Goal: Task Accomplishment & Management: Complete application form

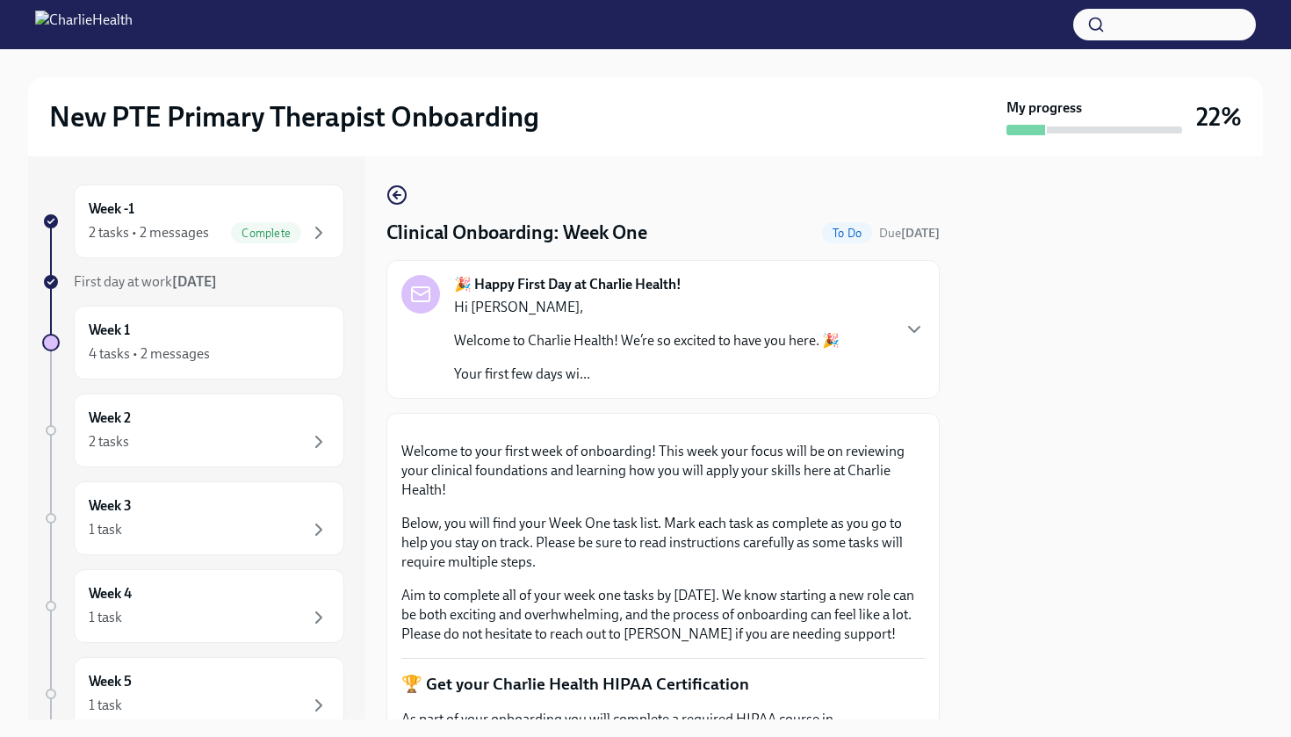
scroll to position [411, 0]
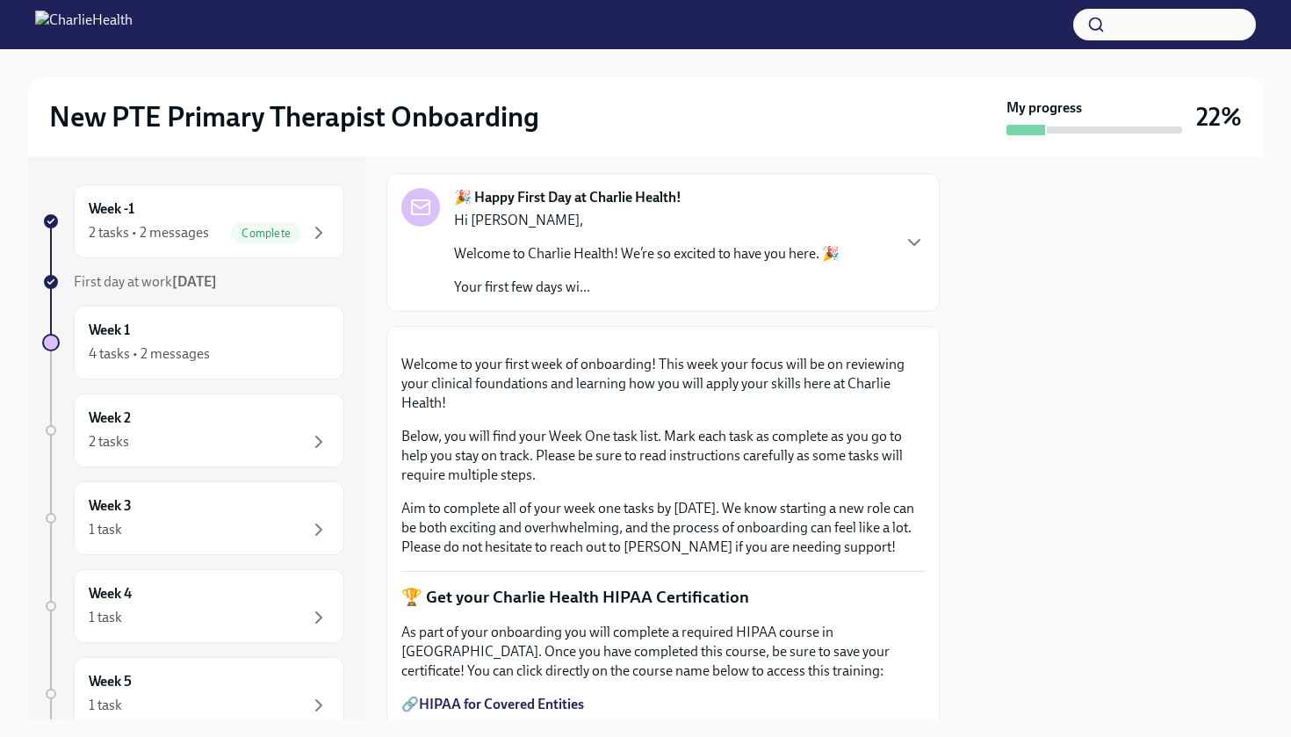
scroll to position [95, 0]
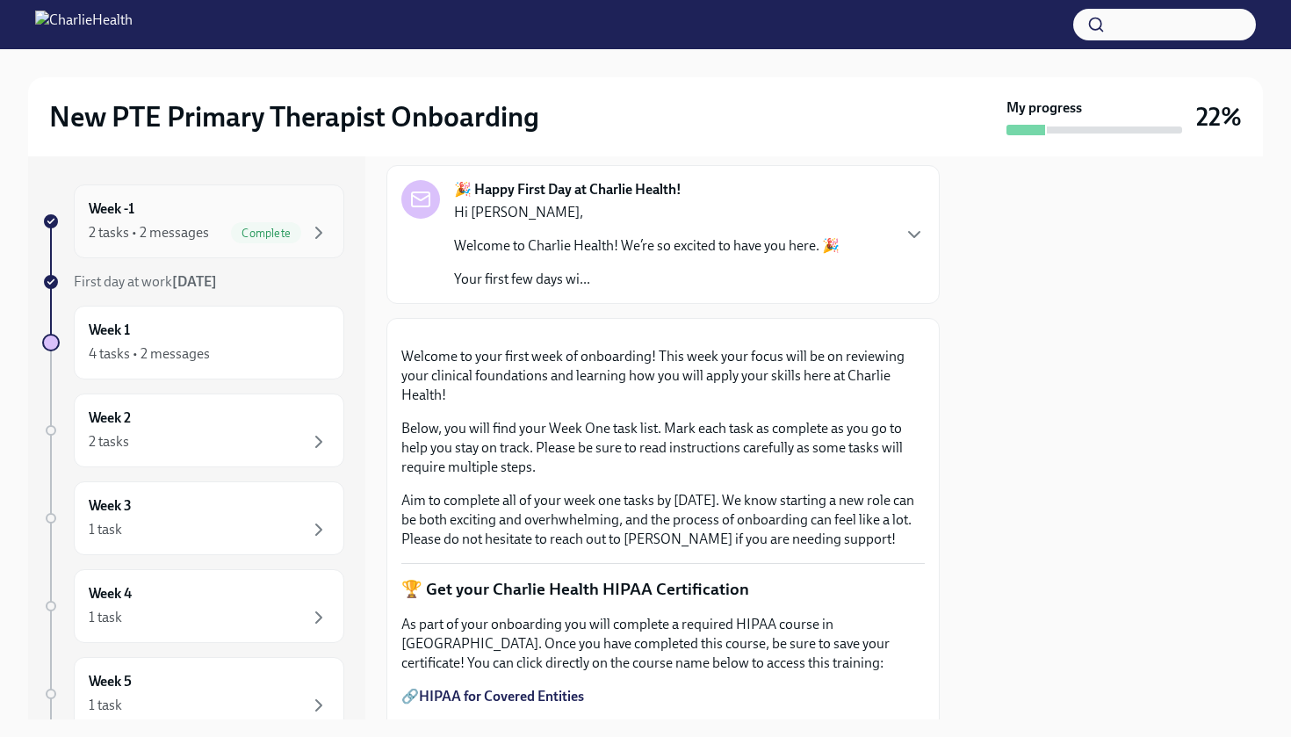
click at [244, 224] on div "Complete" at bounding box center [266, 232] width 70 height 21
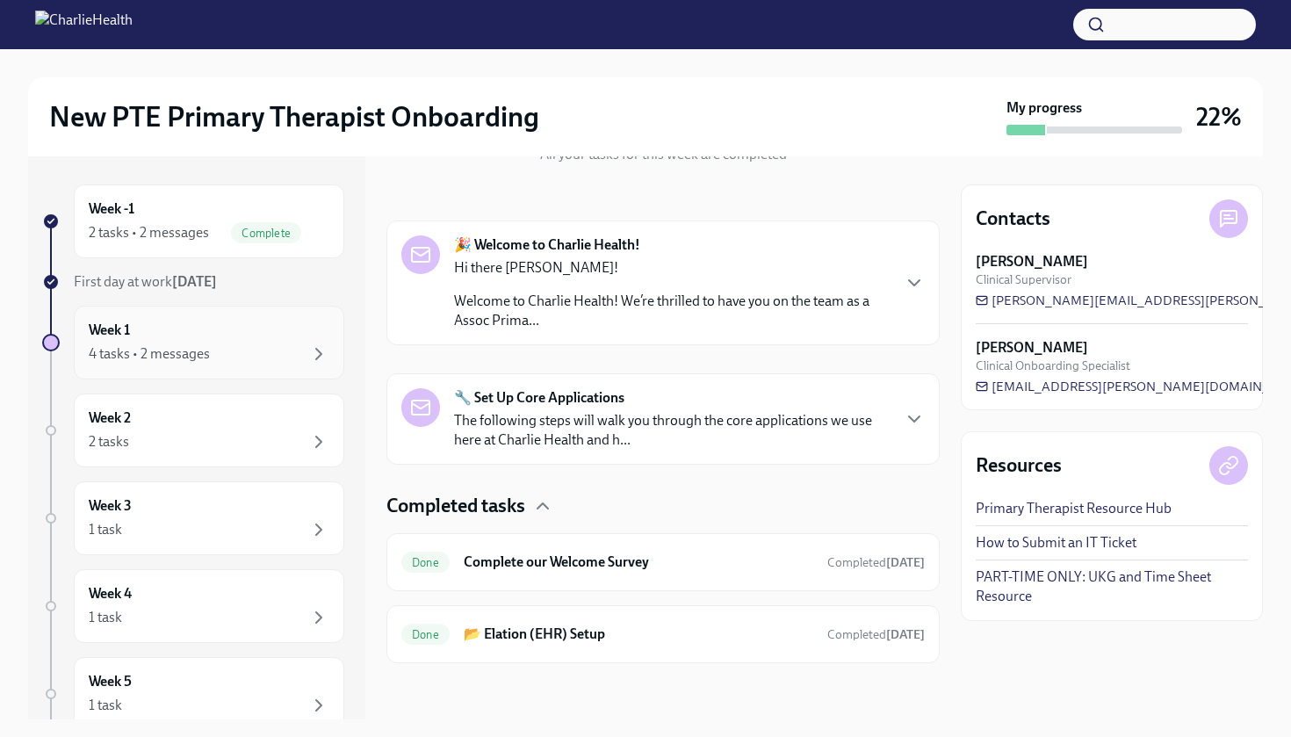
click at [256, 339] on div "Week 1 4 tasks • 2 messages" at bounding box center [209, 342] width 241 height 44
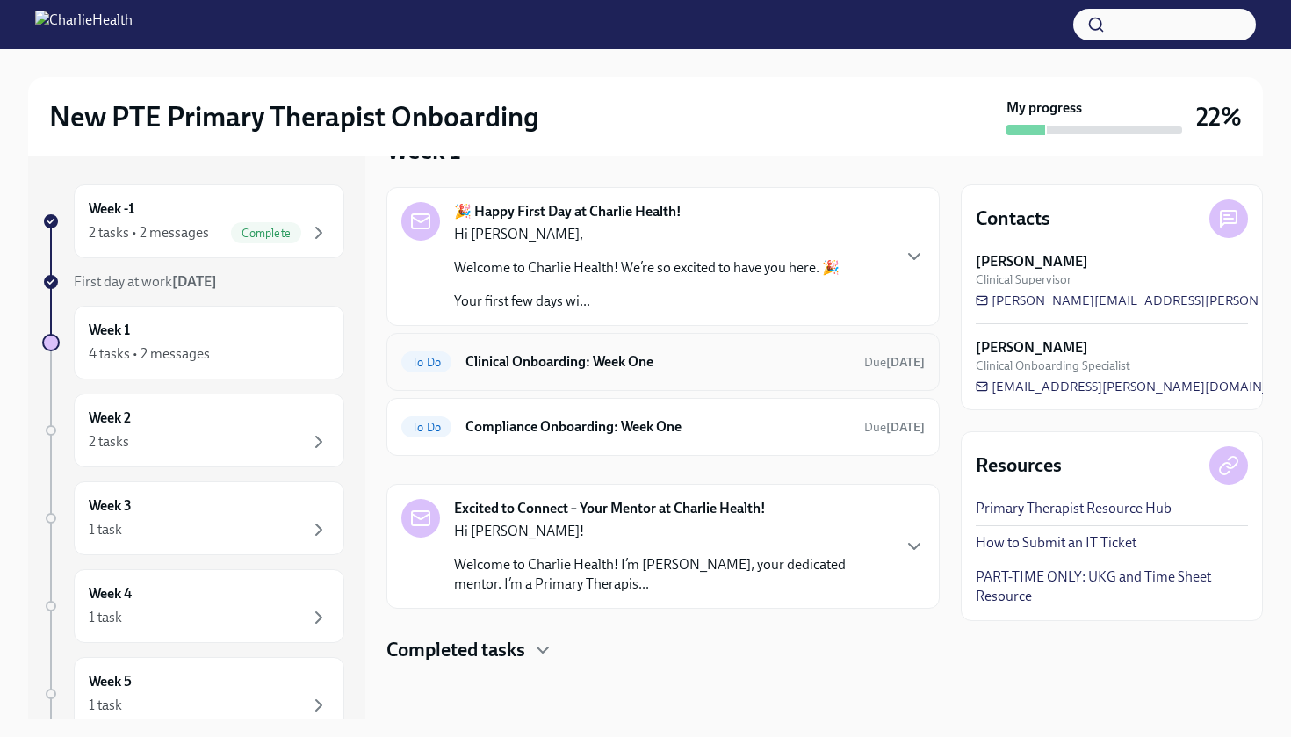
click at [653, 357] on h6 "Clinical Onboarding: Week One" at bounding box center [657, 361] width 385 height 19
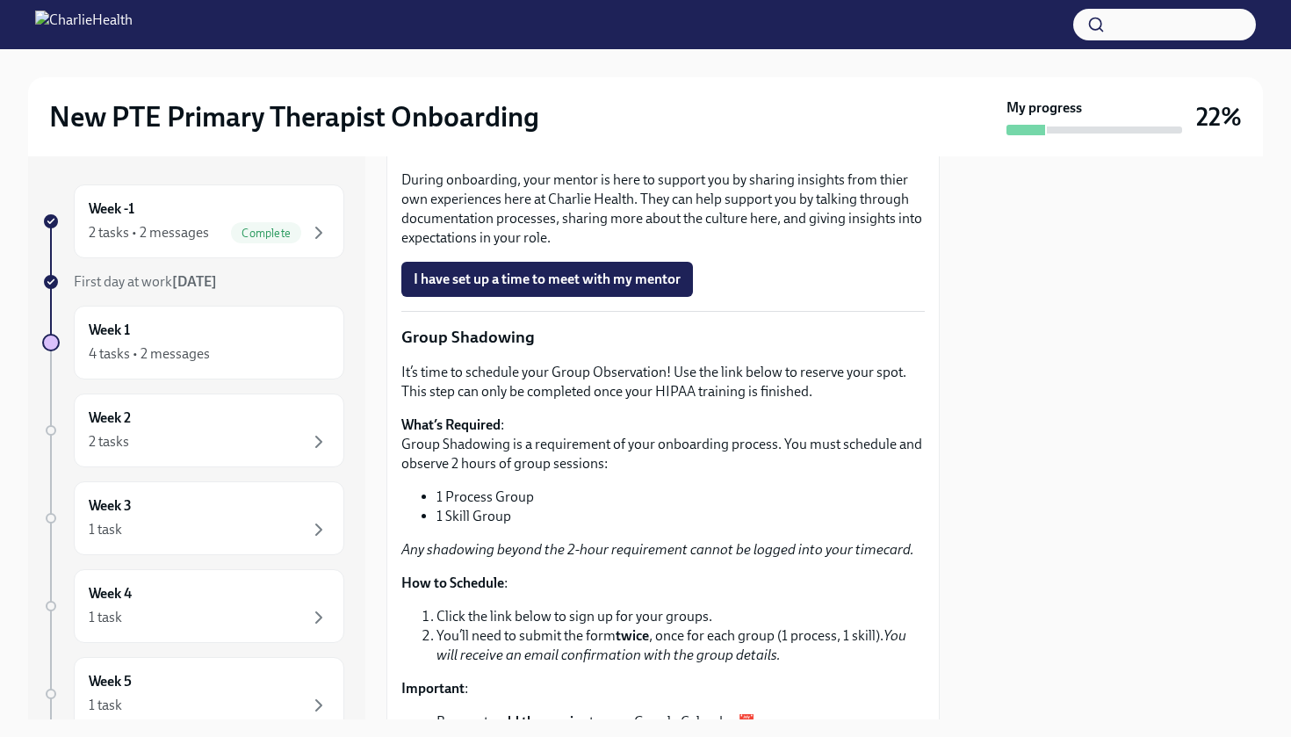
scroll to position [1960, 0]
click at [595, 287] on span "I have set up a time to meet with my mentor" at bounding box center [547, 279] width 267 height 18
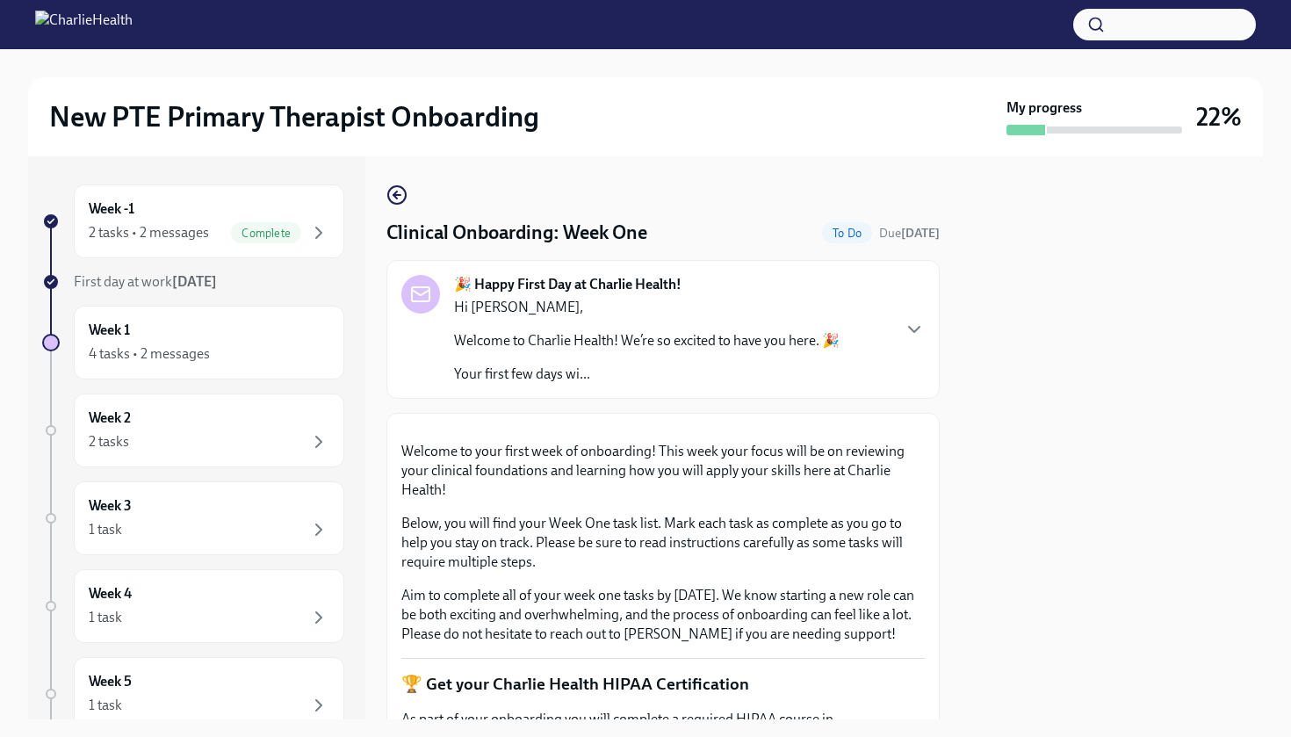
scroll to position [0, 0]
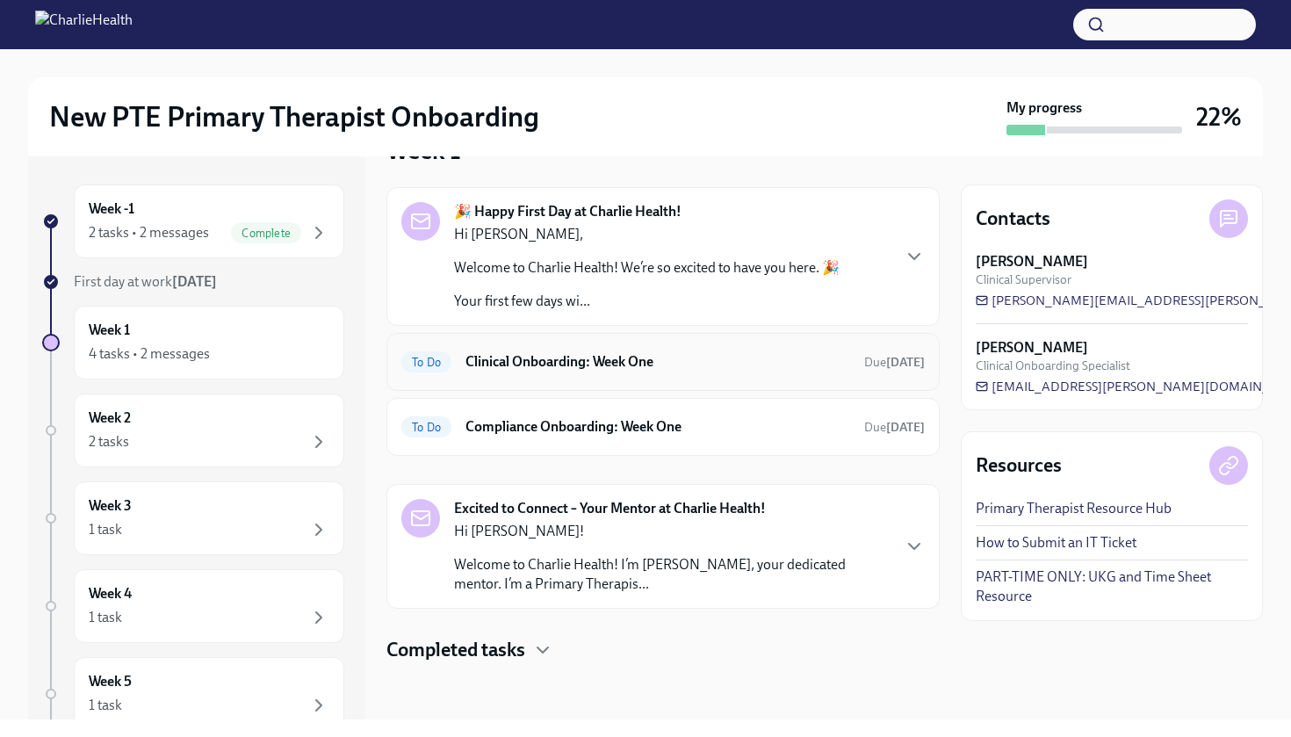
scroll to position [50, 0]
click at [659, 364] on h6 "Clinical Onboarding: Week One" at bounding box center [657, 361] width 385 height 19
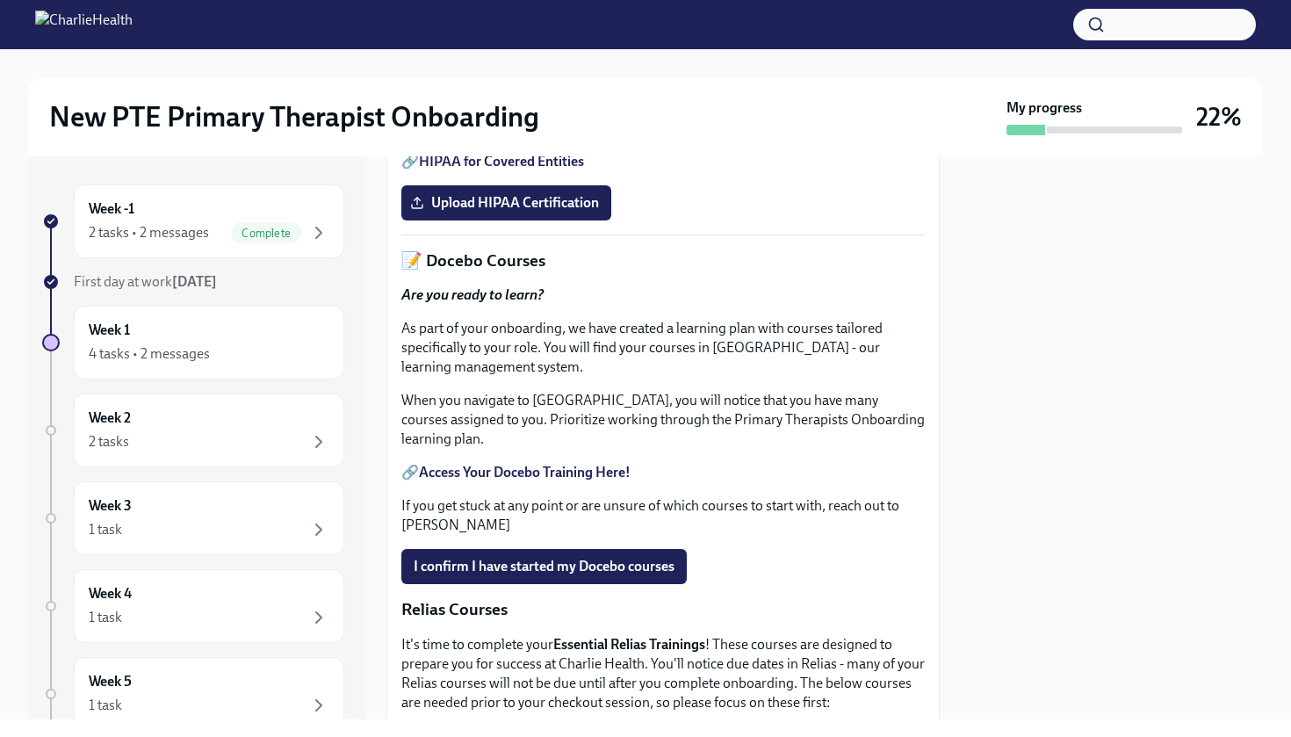
scroll to position [627, 0]
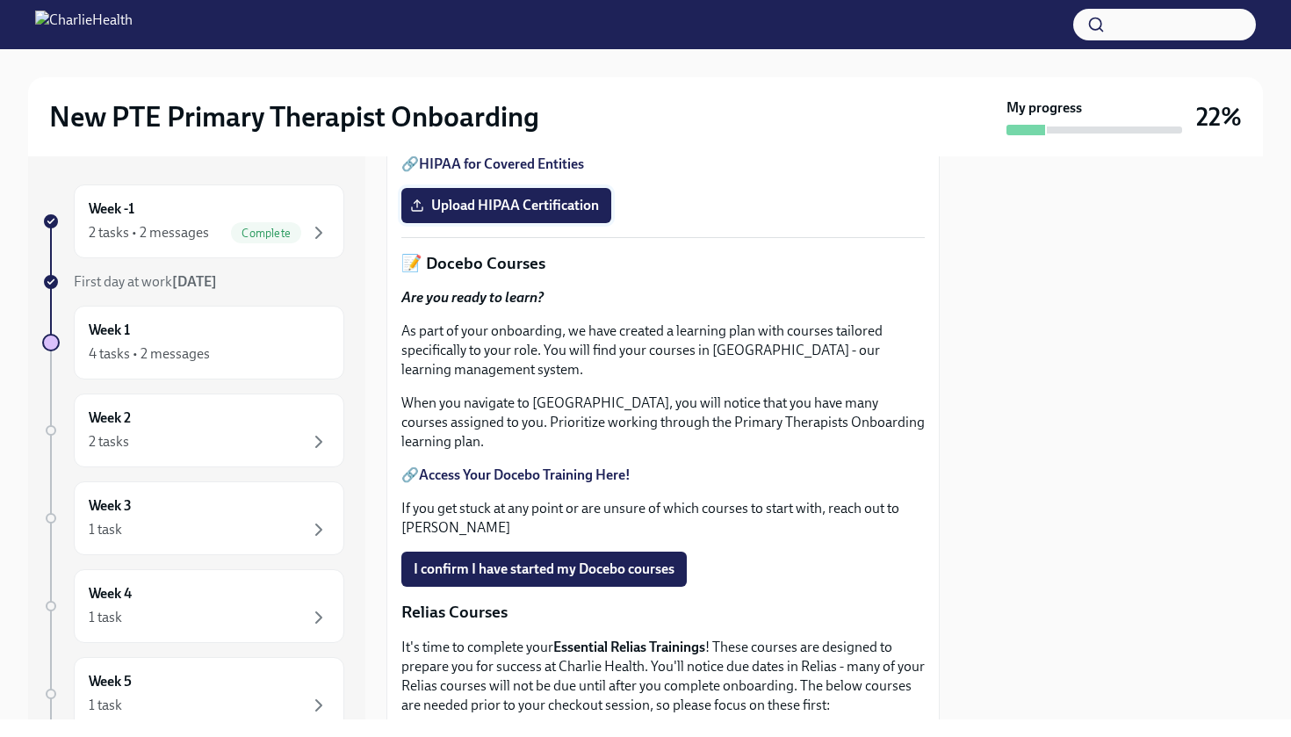
click at [521, 214] on span "Upload HIPAA Certification" at bounding box center [506, 206] width 185 height 18
click at [0, 0] on input "Upload HIPAA Certification" at bounding box center [0, 0] width 0 height 0
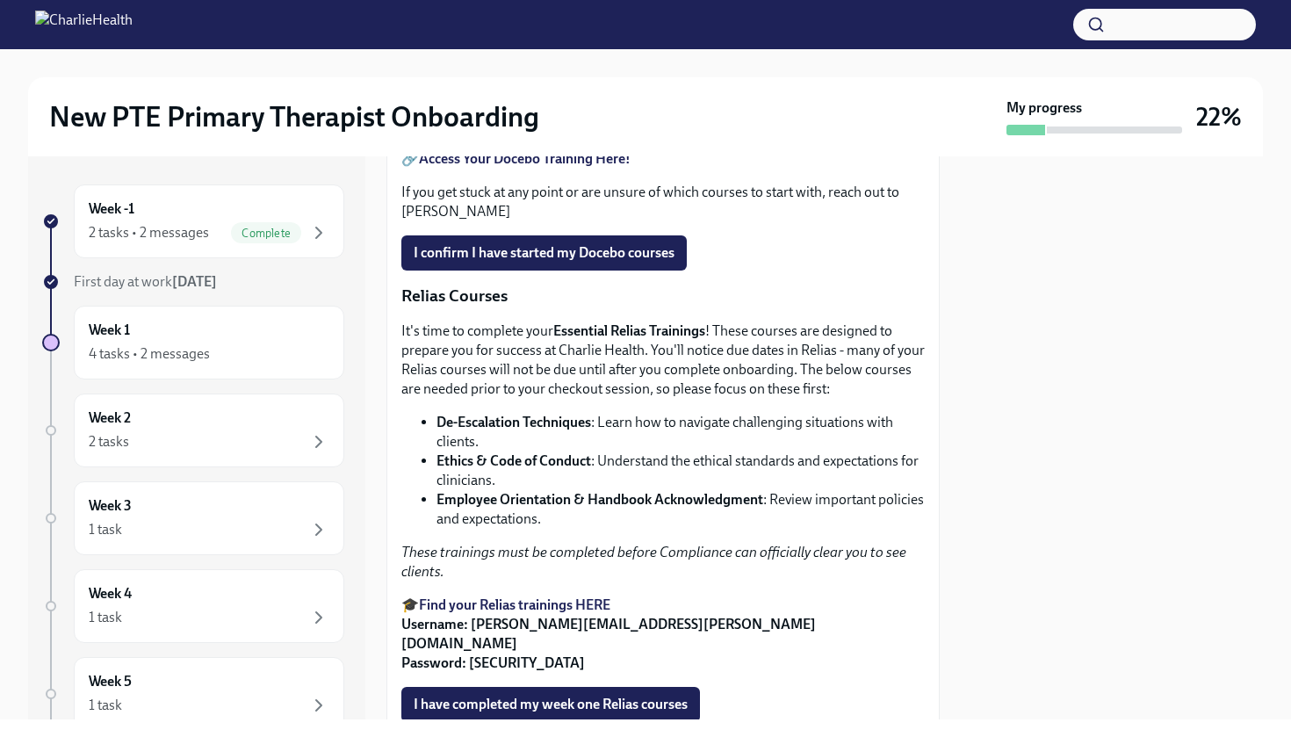
scroll to position [947, 0]
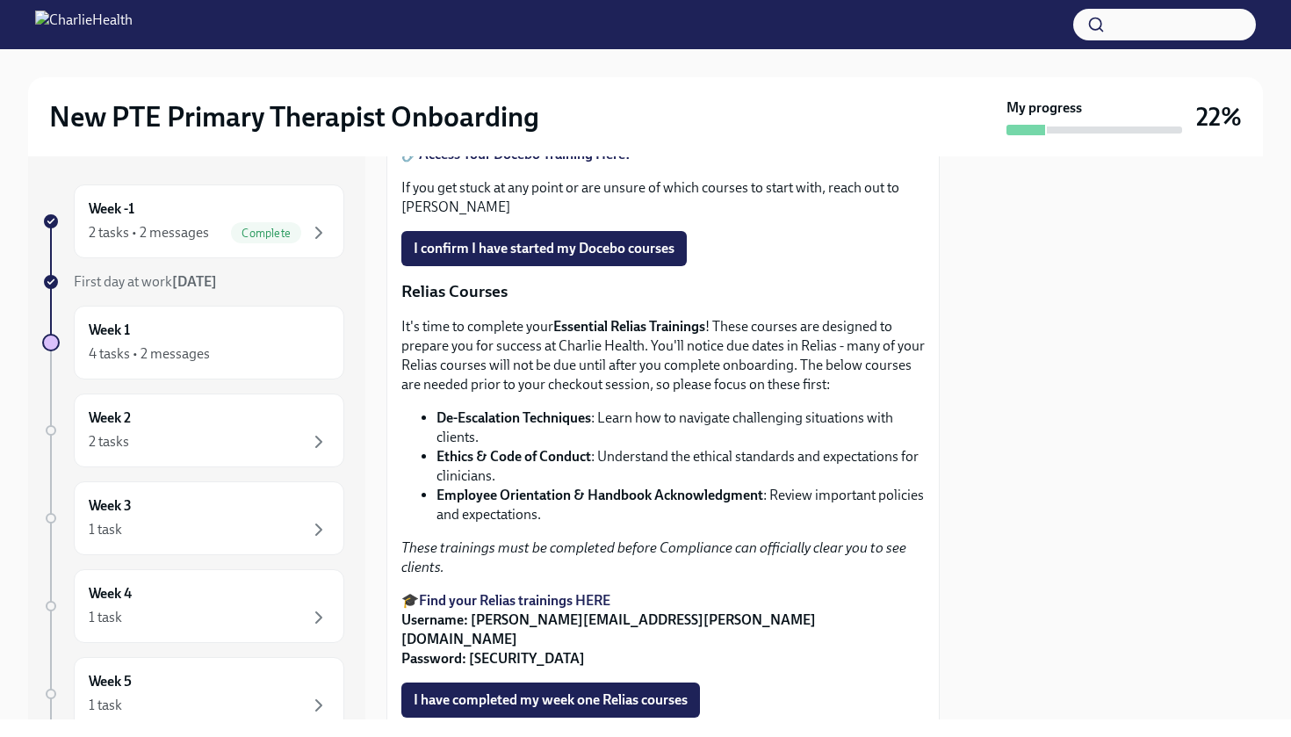
click at [549, 162] on strong "Access Your Docebo Training Here!" at bounding box center [525, 154] width 212 height 17
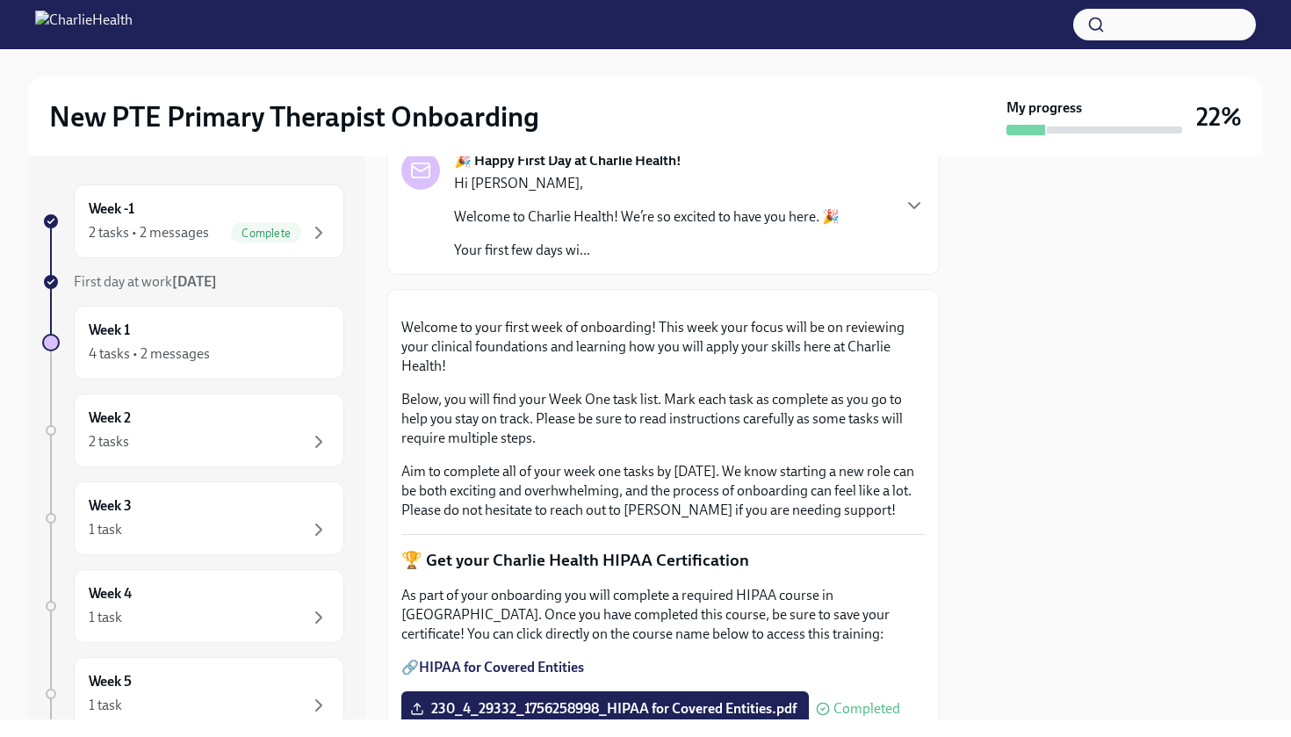
scroll to position [122, 0]
